Goal: Task Accomplishment & Management: Manage account settings

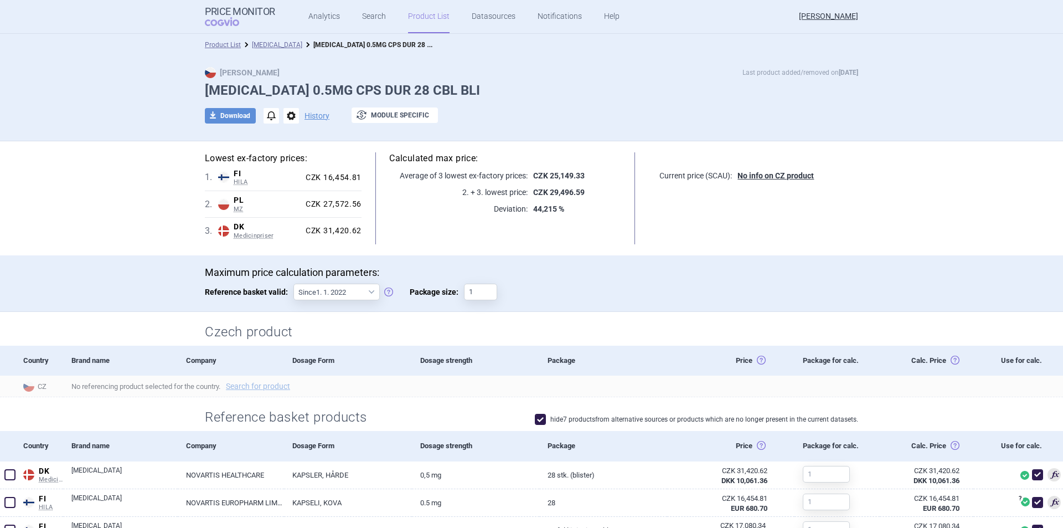
click at [415, 19] on link "Product List" at bounding box center [429, 16] width 42 height 33
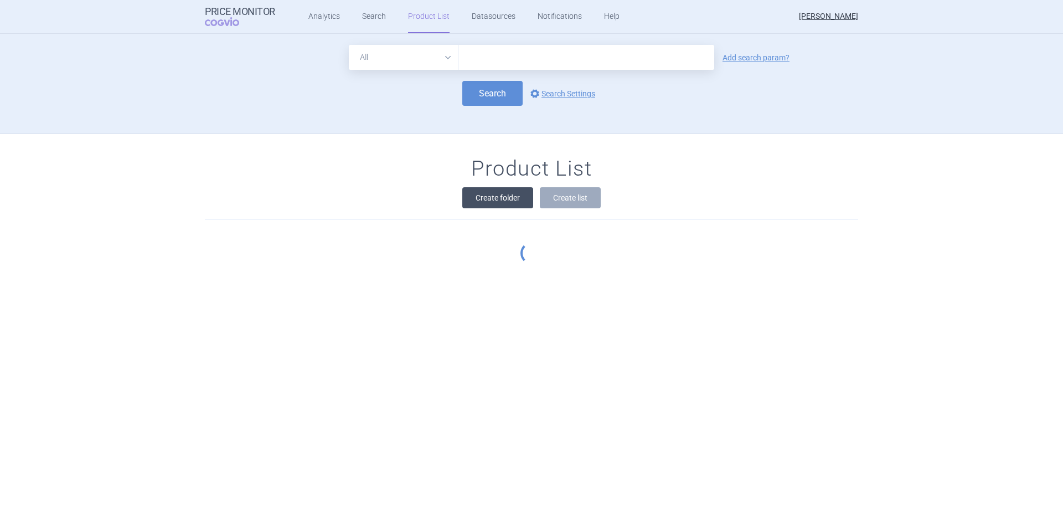
click at [486, 194] on div "Product List Create folder Create list" at bounding box center [531, 215] width 1063 height 163
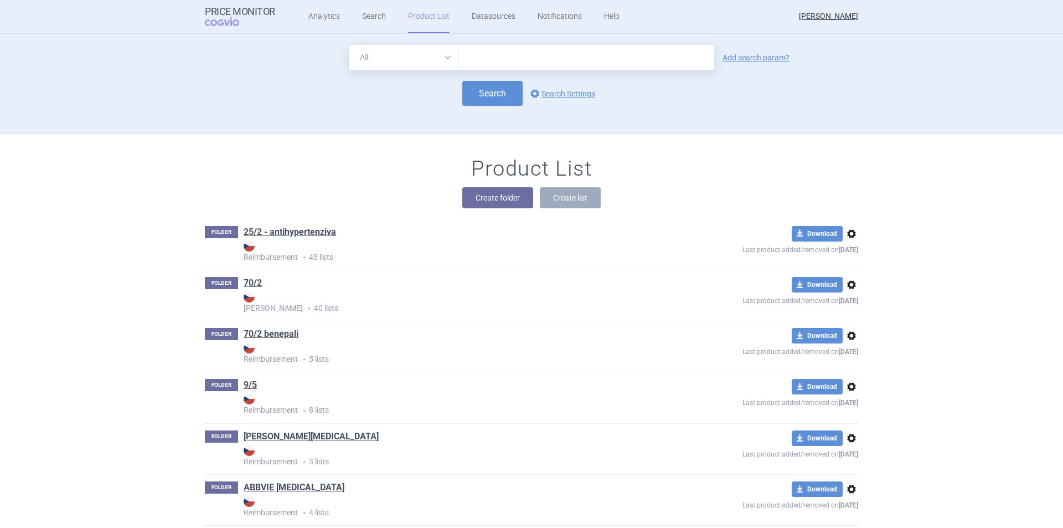
scroll to position [100, 0]
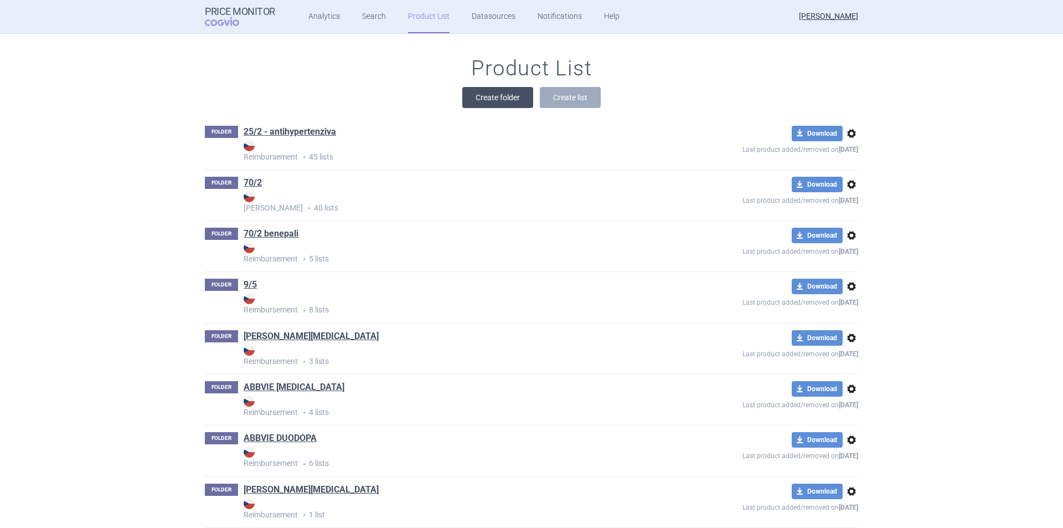
click at [494, 102] on button "Create folder" at bounding box center [497, 97] width 71 height 21
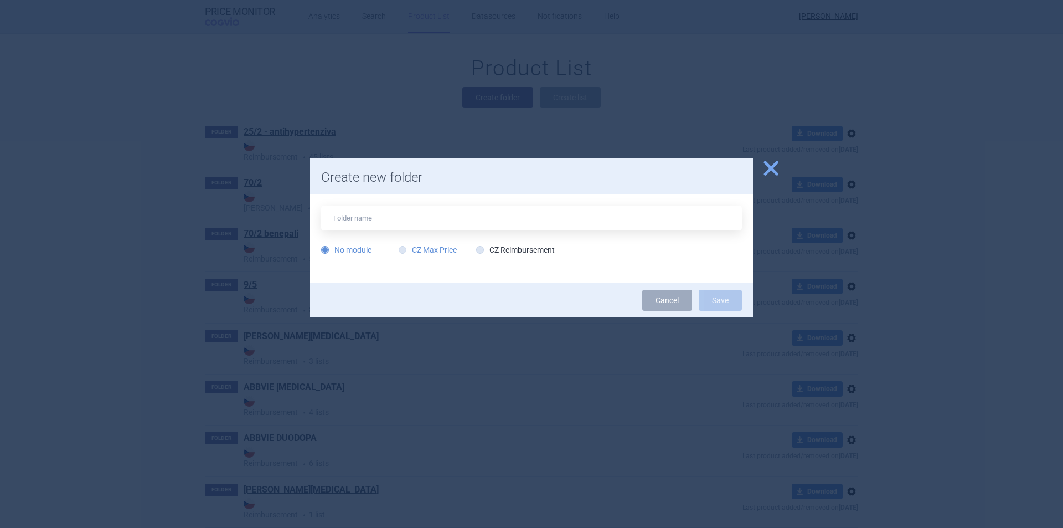
click at [439, 250] on label "CZ Max Price" at bounding box center [428, 249] width 58 height 11
click at [410, 250] on input "CZ Max Price" at bounding box center [404, 250] width 11 height 11
radio input "true"
click at [409, 217] on input "text" at bounding box center [531, 217] width 421 height 25
type input "Kis"
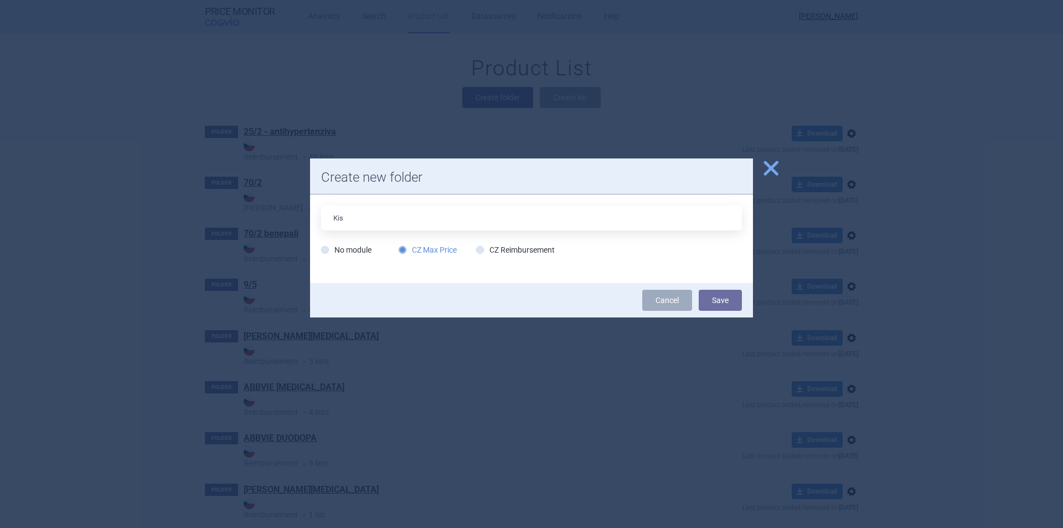
click at [774, 167] on span "close" at bounding box center [770, 167] width 19 height 19
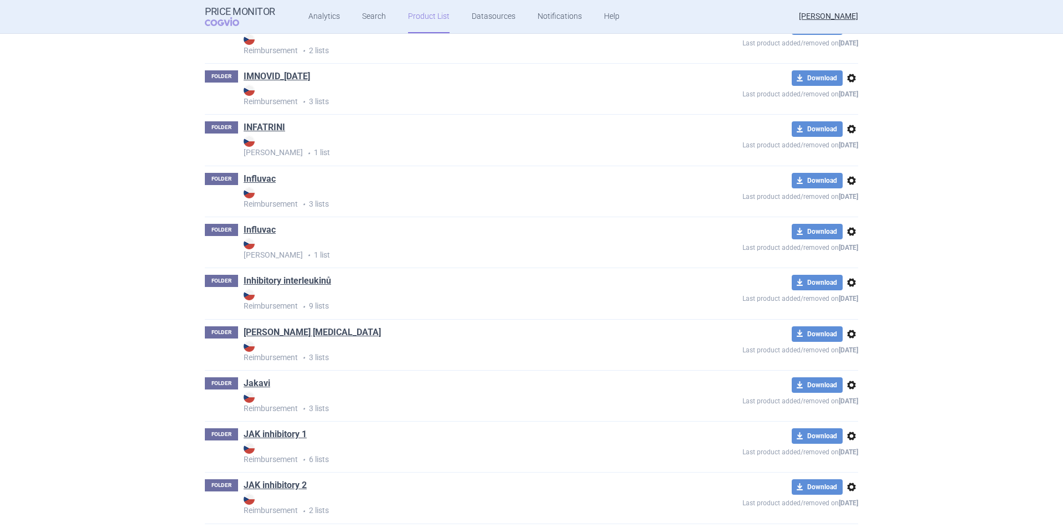
scroll to position [7361, 0]
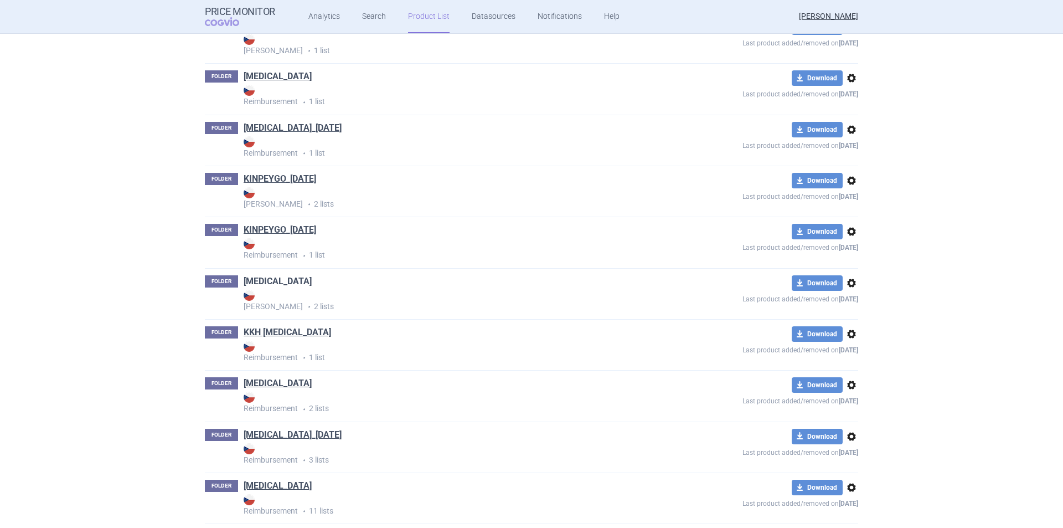
click at [250, 280] on link "[MEDICAL_DATA]" at bounding box center [278, 281] width 68 height 12
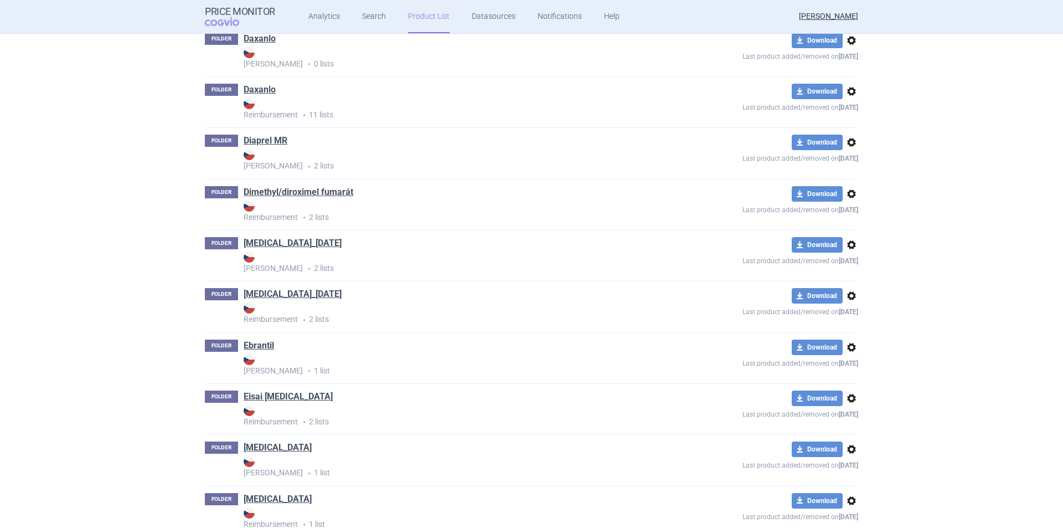
scroll to position [9713, 0]
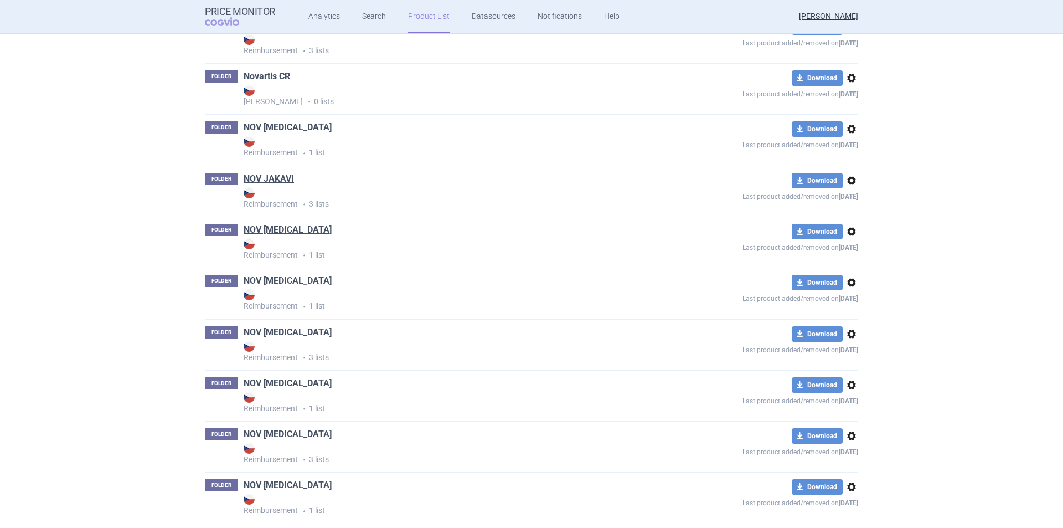
click at [261, 282] on link "NOV KISQALI" at bounding box center [288, 281] width 88 height 12
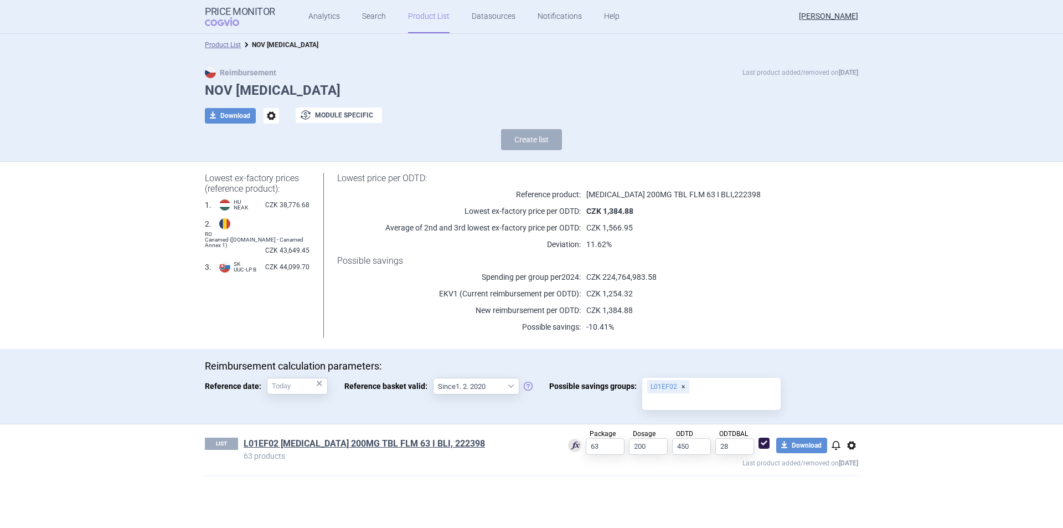
click at [435, 15] on link "Product List" at bounding box center [429, 16] width 42 height 33
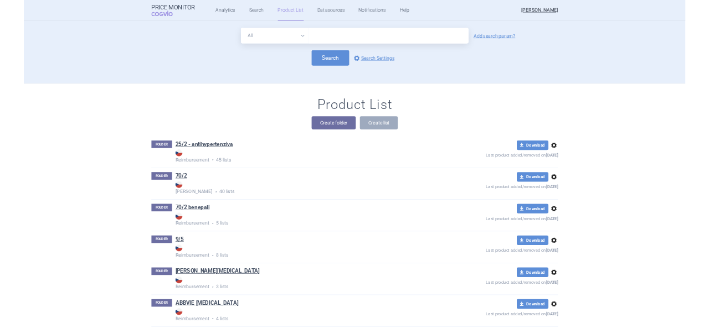
scroll to position [100, 0]
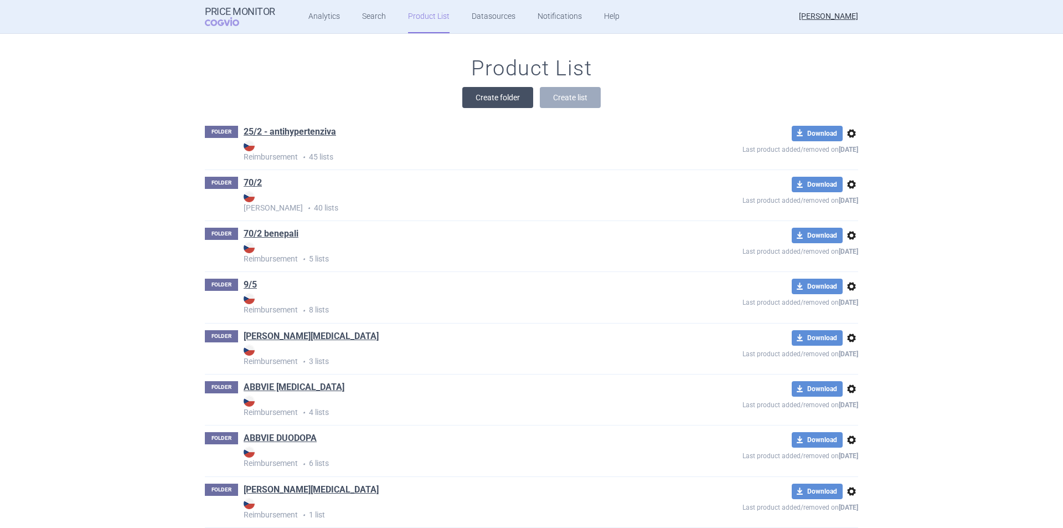
click at [505, 96] on button "Create folder" at bounding box center [497, 97] width 71 height 21
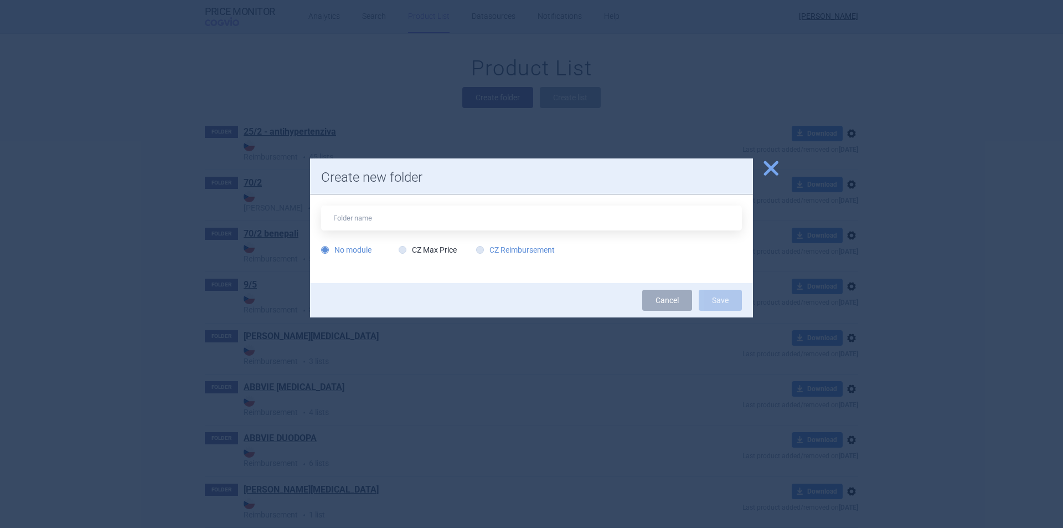
click at [496, 247] on label "CZ Reimbursement" at bounding box center [515, 249] width 79 height 11
click at [488, 247] on input "CZ Reimbursement" at bounding box center [482, 250] width 11 height 11
radio input "true"
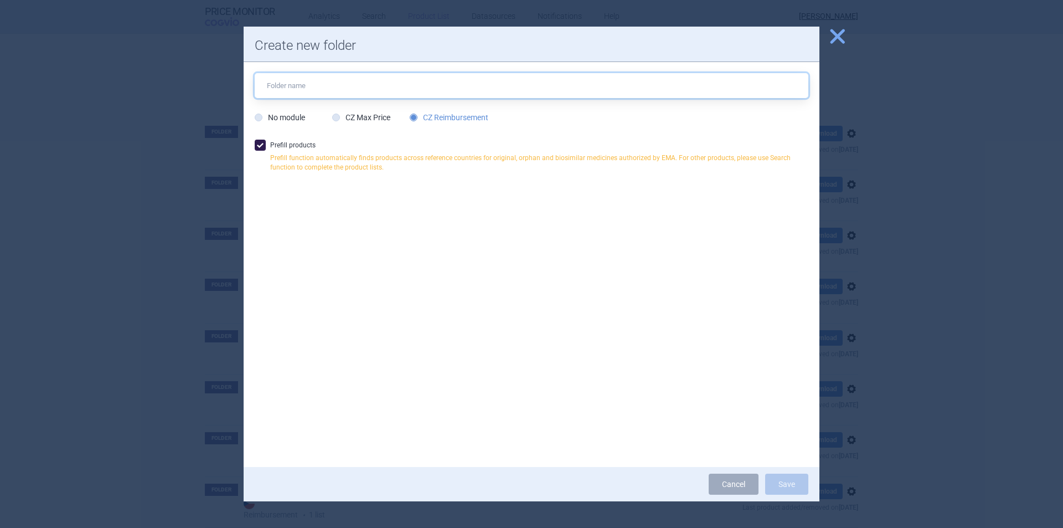
click at [414, 95] on input "text" at bounding box center [532, 85] width 554 height 25
type input "[MEDICAL_DATA]"
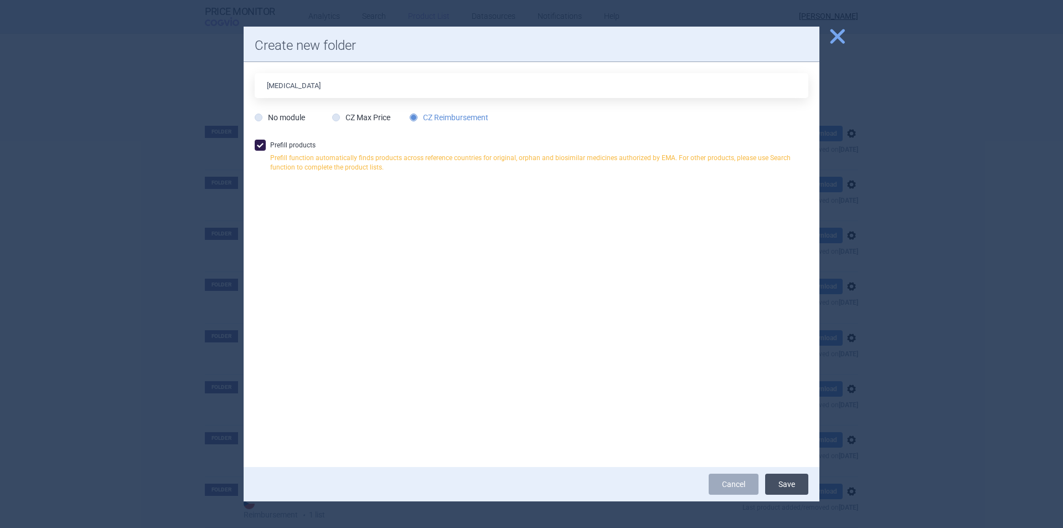
click at [777, 481] on button "Save" at bounding box center [786, 483] width 43 height 21
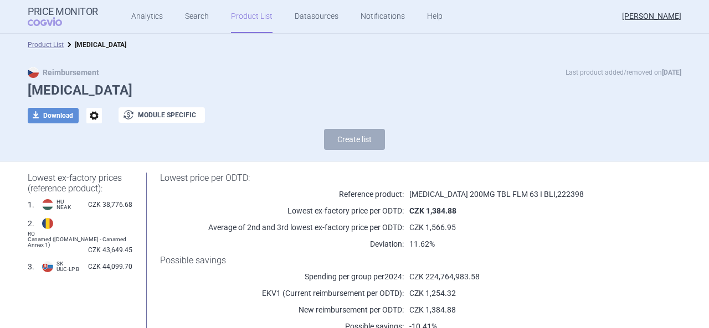
click at [486, 84] on h1 "[MEDICAL_DATA]" at bounding box center [354, 91] width 653 height 16
click at [330, 79] on div "Reimbursement Last product added/removed on 2 Sept Kisqali download Download op…" at bounding box center [355, 111] width 698 height 89
click at [288, 97] on h1 "[MEDICAL_DATA]" at bounding box center [354, 91] width 653 height 16
